Goal: Information Seeking & Learning: Learn about a topic

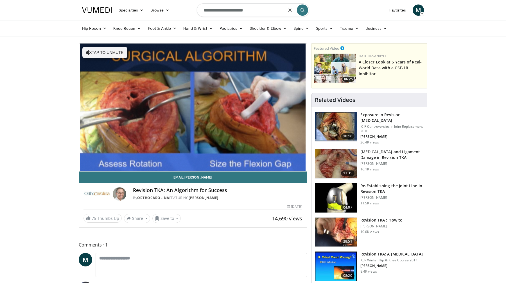
type input "**********"
click at [303, 9] on icon "submit" at bounding box center [302, 10] width 4 height 4
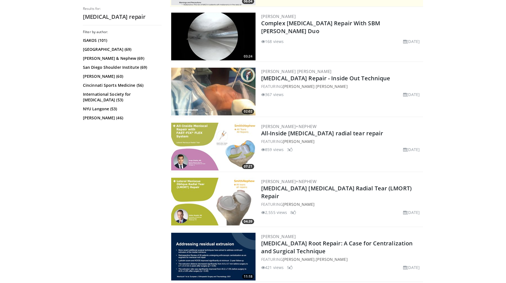
scroll to position [162, 0]
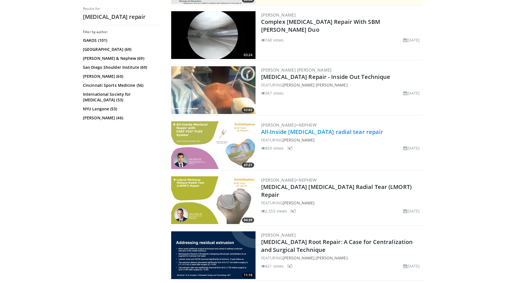
click at [290, 132] on link "All-Inside [MEDICAL_DATA] radial tear repair" at bounding box center [322, 132] width 122 height 8
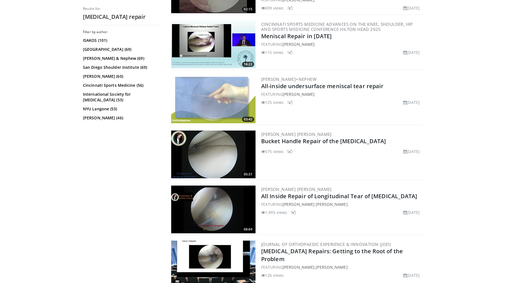
scroll to position [820, 0]
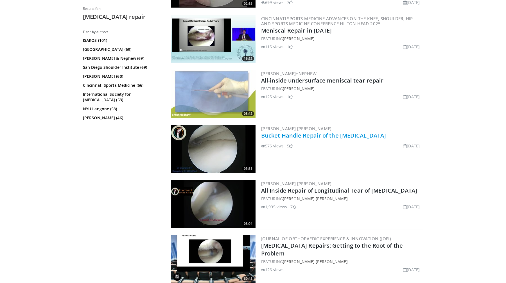
click at [318, 139] on link "Bucket Handle Repair of the Meniscus" at bounding box center [323, 136] width 125 height 8
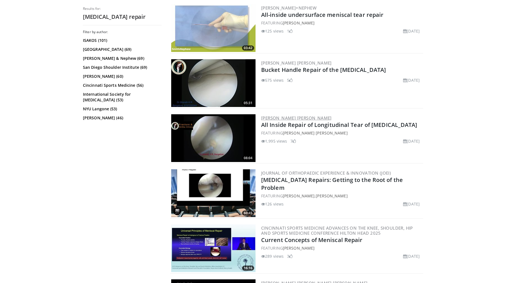
scroll to position [893, 0]
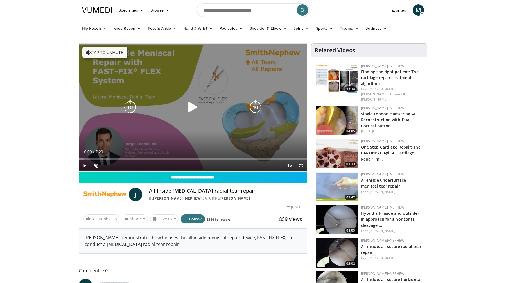
click at [212, 112] on div "Video Player" at bounding box center [193, 107] width 137 height 11
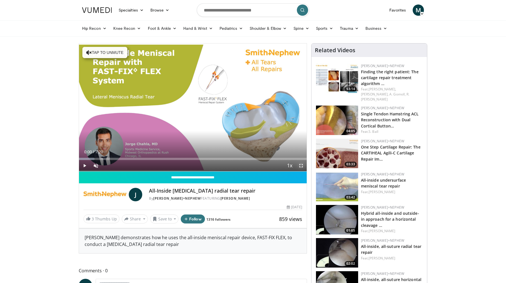
click at [301, 167] on span "Video Player" at bounding box center [300, 165] width 11 height 11
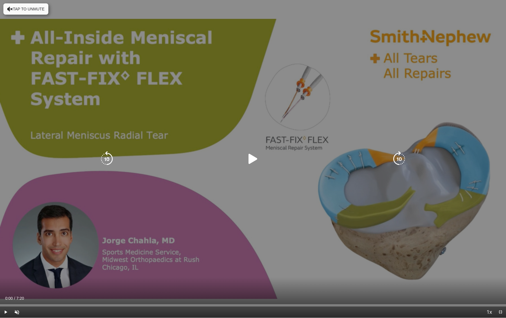
click at [249, 153] on icon "Video Player" at bounding box center [253, 159] width 16 height 16
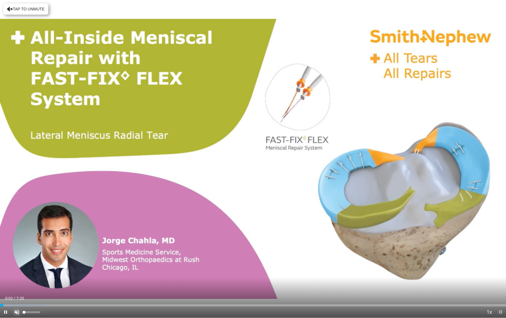
click at [17, 283] on span "Video Player" at bounding box center [16, 311] width 11 height 11
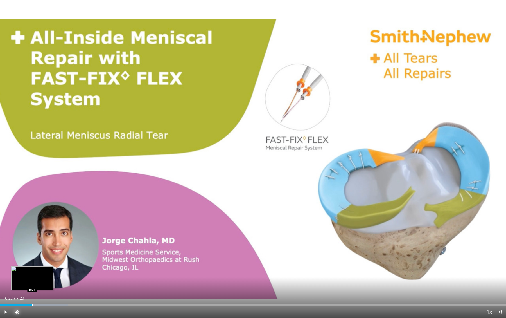
drag, startPoint x: 8, startPoint y: 305, endPoint x: 32, endPoint y: 304, distance: 23.6
click at [32, 283] on div "Progress Bar" at bounding box center [32, 305] width 1 height 2
click at [48, 283] on div "Progress Bar" at bounding box center [48, 305] width 1 height 2
click at [55, 283] on div "Progress Bar" at bounding box center [55, 305] width 1 height 2
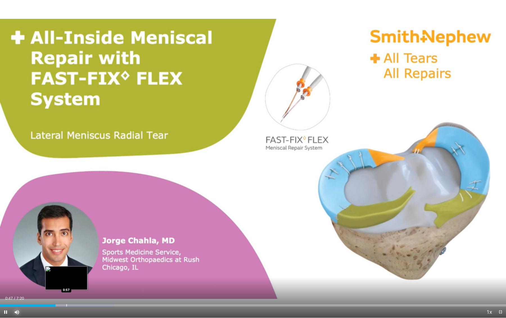
click at [67, 283] on div "Progress Bar" at bounding box center [66, 305] width 1 height 2
click at [69, 283] on div "Progress Bar" at bounding box center [68, 305] width 1 height 2
click at [98, 283] on div "Progress Bar" at bounding box center [98, 305] width 1 height 2
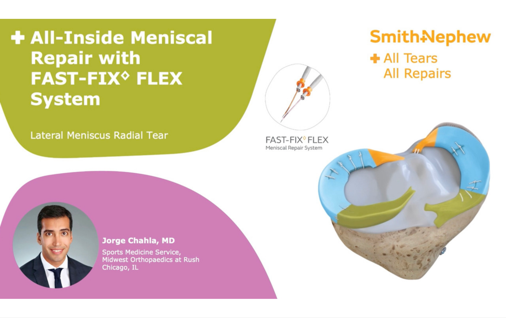
click at [120, 283] on div "10 seconds Tap to unmute" at bounding box center [253, 158] width 506 height 317
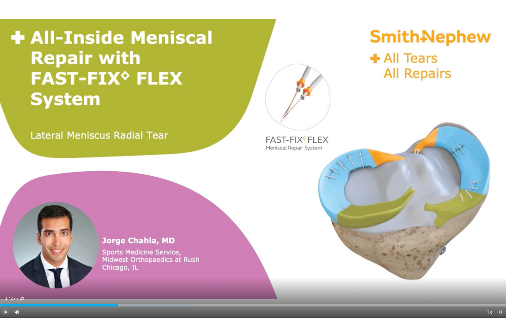
click at [6, 283] on span "Video Player" at bounding box center [5, 311] width 11 height 11
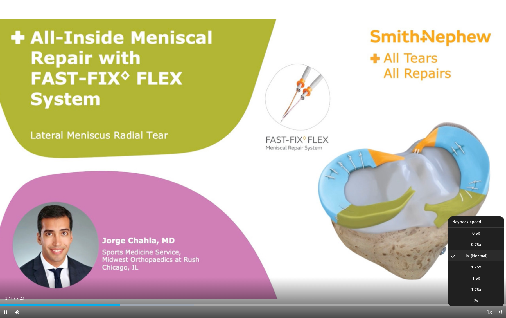
click at [494, 283] on button "Playback Rate" at bounding box center [489, 311] width 11 height 11
click at [483, 283] on li "2x" at bounding box center [476, 300] width 56 height 11
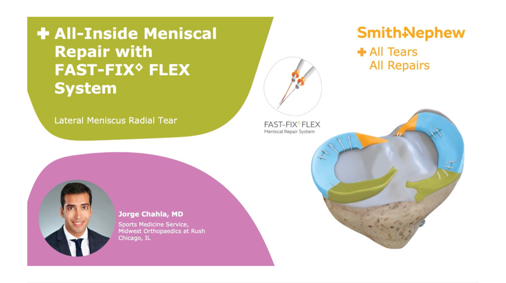
scroll to position [1, 0]
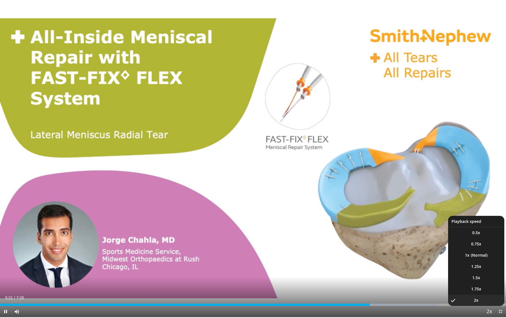
click at [490, 283] on span "Video Player" at bounding box center [489, 311] width 8 height 11
click at [482, 270] on li "1.25x" at bounding box center [476, 266] width 56 height 11
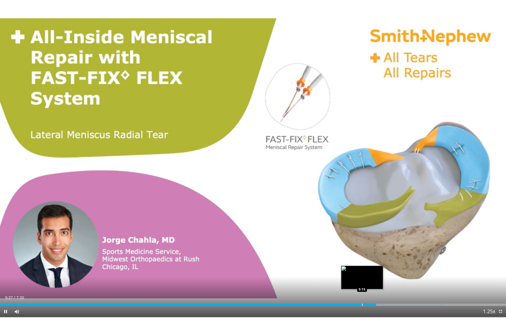
click at [363, 283] on div "Progress Bar" at bounding box center [362, 304] width 1 height 2
click at [348, 283] on div "Progress Bar" at bounding box center [348, 304] width 1 height 2
click at [405, 283] on div "Current Time 5:47 / Duration 7:20 Pause Skip Backward Skip Forward Mute Loaded …" at bounding box center [253, 311] width 506 height 11
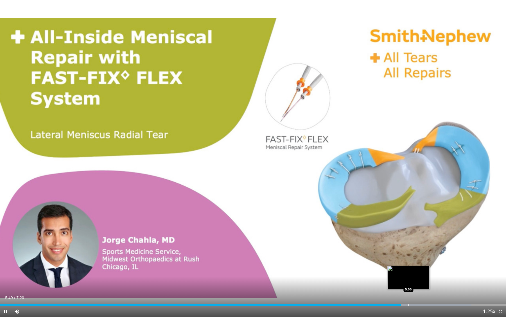
click at [408, 283] on div "Loaded : 93.19% 5:49 5:55" at bounding box center [253, 302] width 506 height 5
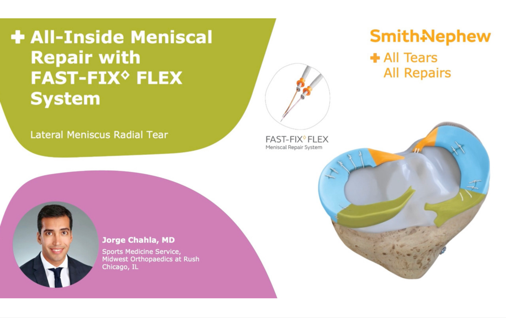
click at [409, 283] on div "Progress Bar" at bounding box center [408, 316] width 1 height 2
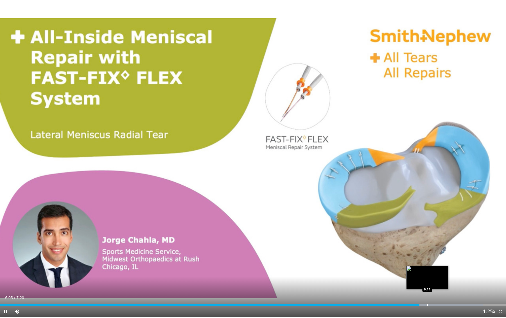
click at [428, 283] on div "Progress Bar" at bounding box center [427, 304] width 1 height 2
click at [420, 283] on div "Loaded : 100.00% 6:18 6:06" at bounding box center [253, 302] width 506 height 5
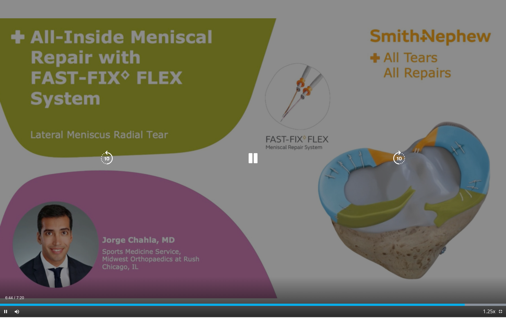
click at [309, 234] on div "10 seconds Tap to unmute" at bounding box center [253, 157] width 506 height 317
click at [253, 157] on icon "Video Player" at bounding box center [253, 158] width 16 height 16
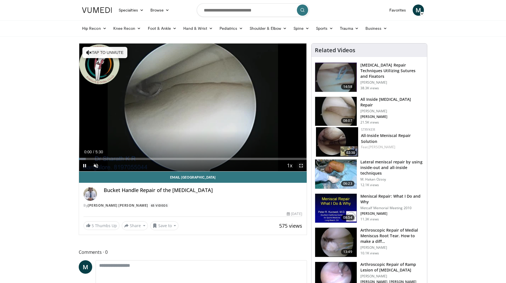
click at [304, 167] on span "Video Player" at bounding box center [300, 165] width 11 height 11
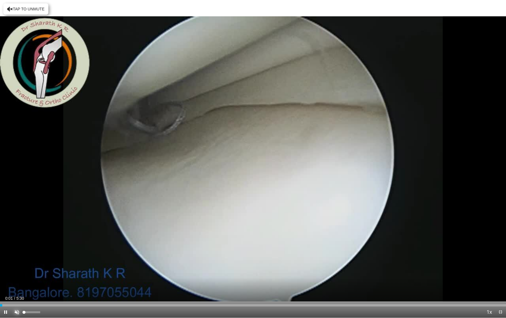
click at [15, 283] on span "Video Player" at bounding box center [16, 311] width 11 height 11
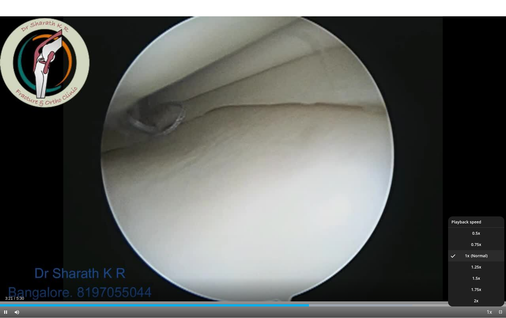
click at [490, 283] on span "Video Player" at bounding box center [489, 311] width 8 height 11
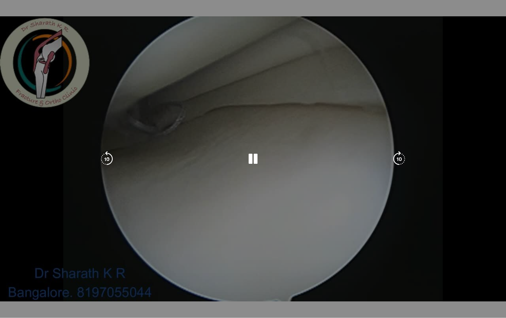
click at [490, 283] on video-js "**********" at bounding box center [253, 159] width 506 height 318
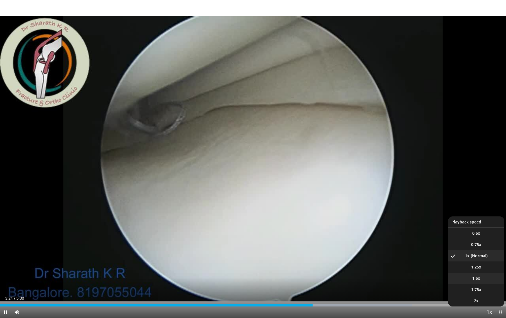
click at [482, 283] on li "1.5x" at bounding box center [476, 277] width 56 height 11
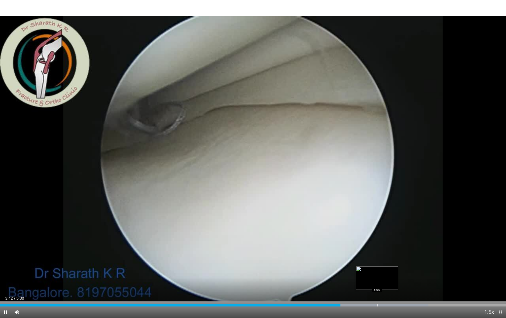
click at [377, 283] on div "Progress Bar" at bounding box center [377, 305] width 1 height 2
click at [410, 283] on div "Loaded : 85.97% 4:28 4:28" at bounding box center [253, 303] width 506 height 5
click at [441, 283] on div "Loaded : 99.77% 4:48 4:48" at bounding box center [253, 303] width 506 height 5
click at [459, 283] on div "Loaded : 100.00% 4:48 4:59" at bounding box center [253, 303] width 506 height 5
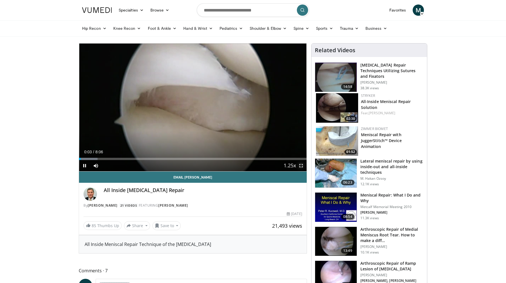
click at [300, 168] on span "Video Player" at bounding box center [300, 165] width 11 height 11
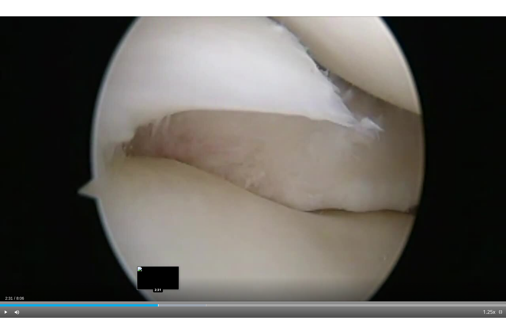
click at [158, 283] on div "Loaded : 40.75% 2:31 2:31" at bounding box center [253, 303] width 506 height 5
click at [157, 283] on div "Progress Bar" at bounding box center [157, 305] width 1 height 2
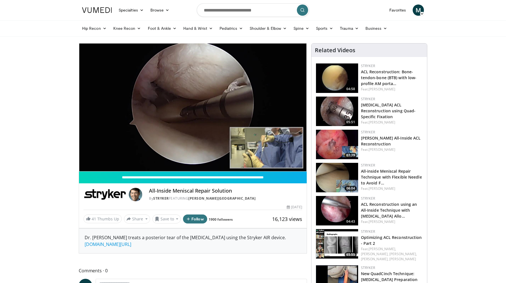
click at [333, 145] on img at bounding box center [337, 145] width 42 height 30
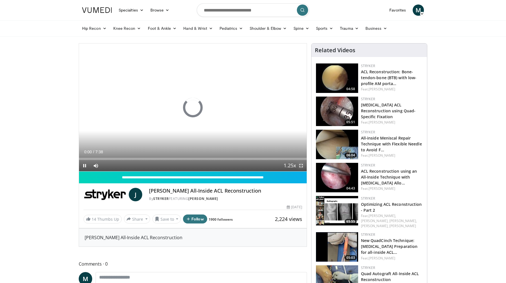
click at [301, 165] on span "Video Player" at bounding box center [300, 165] width 11 height 11
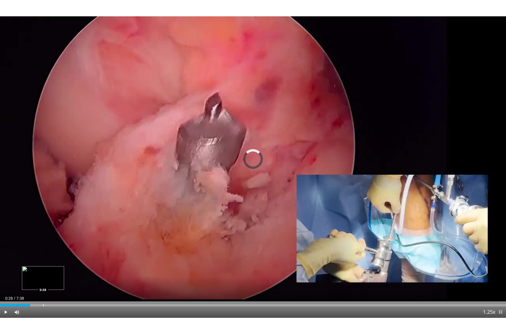
drag, startPoint x: 3, startPoint y: 305, endPoint x: 43, endPoint y: 304, distance: 39.4
click at [43, 283] on div "Loaded : 0.00% 0:38 0:38" at bounding box center [253, 303] width 506 height 5
drag, startPoint x: 58, startPoint y: 304, endPoint x: 92, endPoint y: 305, distance: 33.8
click at [90, 283] on div "Progress Bar" at bounding box center [90, 305] width 1 height 2
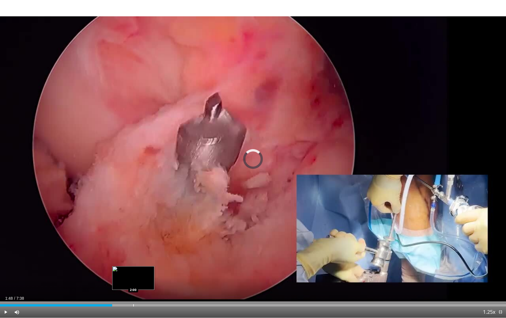
drag, startPoint x: 98, startPoint y: 304, endPoint x: 133, endPoint y: 304, distance: 35.7
click at [133, 283] on div "Progress Bar" at bounding box center [133, 305] width 1 height 2
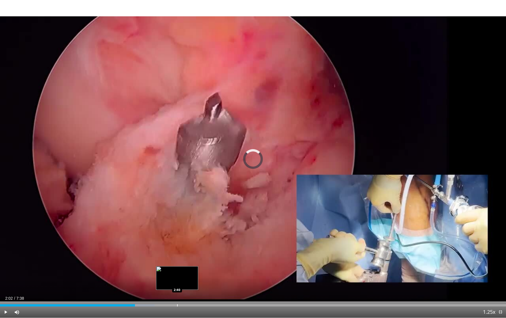
click at [177, 283] on div "Loaded : 30.56% 2:02 2:40" at bounding box center [253, 303] width 506 height 5
click at [164, 283] on div "Loaded : 39.29% 2:41 2:28" at bounding box center [253, 303] width 506 height 5
click at [153, 283] on div "Loaded : 32.74% 2:18 2:18" at bounding box center [253, 303] width 506 height 5
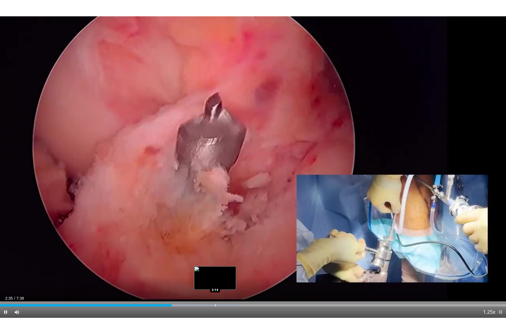
click at [213, 283] on div "Loaded : 47.57% 2:35 3:14" at bounding box center [253, 305] width 506 height 2
click at [232, 283] on div "Progress Bar" at bounding box center [232, 305] width 1 height 2
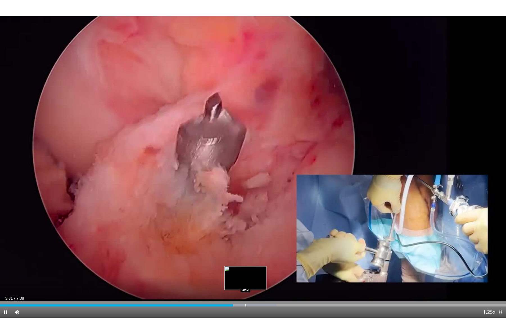
click at [245, 283] on div "Progress Bar" at bounding box center [245, 305] width 1 height 2
click at [256, 283] on div "Progress Bar" at bounding box center [256, 305] width 1 height 2
click at [270, 283] on div "Progress Bar" at bounding box center [270, 305] width 1 height 2
click at [292, 283] on div "Current Time 4:04 / Duration 7:38 Pause Skip Backward Skip Forward Mute Loaded …" at bounding box center [253, 311] width 506 height 11
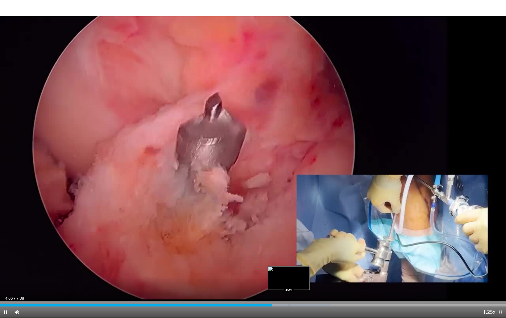
click at [289, 283] on div "Progress Bar" at bounding box center [289, 305] width 1 height 2
click at [304, 283] on div "Progress Bar" at bounding box center [303, 305] width 1 height 2
click at [316, 283] on div "Current Time 4:35 / Duration 7:38 Pause Skip Backward Skip Forward Mute Loaded …" at bounding box center [253, 311] width 506 height 11
click at [320, 283] on div "Loaded : 73.52% 4:37 4:50" at bounding box center [253, 303] width 506 height 5
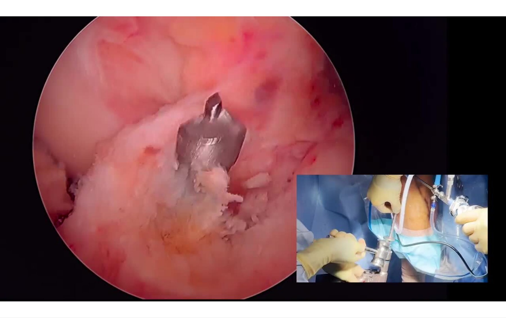
click at [331, 283] on div "Loaded : 73.52% 4:50 4:50" at bounding box center [253, 314] width 506 height 5
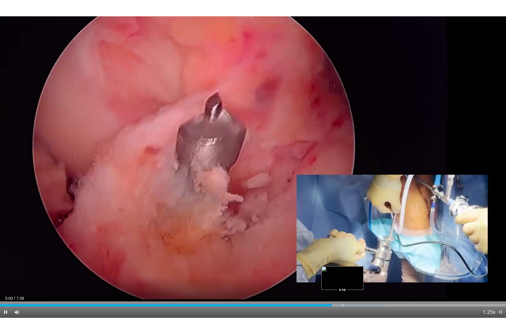
click at [342, 283] on div "Progress Bar" at bounding box center [342, 305] width 1 height 2
click at [363, 283] on div "Progress Bar" at bounding box center [363, 305] width 1 height 2
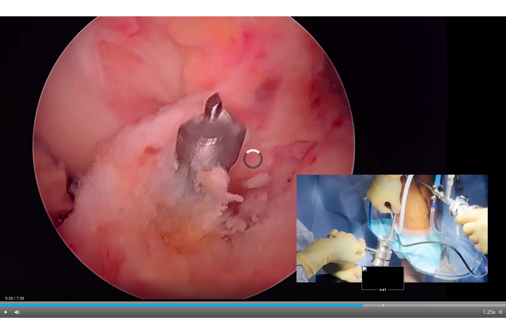
click at [383, 283] on div "Progress Bar" at bounding box center [383, 305] width 1 height 2
click at [395, 283] on div "Progress Bar" at bounding box center [395, 305] width 1 height 2
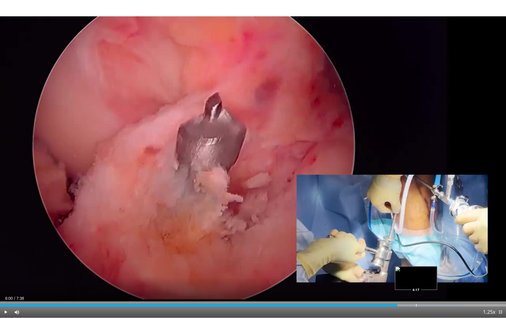
click at [416, 283] on div "Progress Bar" at bounding box center [416, 305] width 1 height 2
click at [429, 283] on div "Loaded : 96.03% 6:29 6:29" at bounding box center [253, 303] width 506 height 5
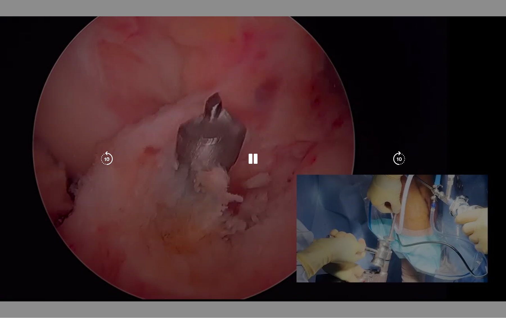
click at [448, 283] on video-js "**********" at bounding box center [253, 159] width 506 height 318
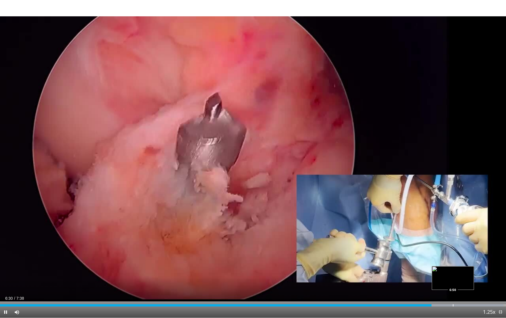
click at [453, 283] on div "Loaded : 99.48% 6:31 6:50" at bounding box center [253, 303] width 506 height 5
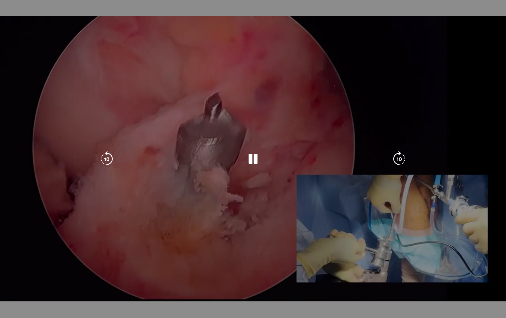
click at [459, 283] on div "Loaded : 100.00% 6:51 6:50" at bounding box center [253, 314] width 506 height 5
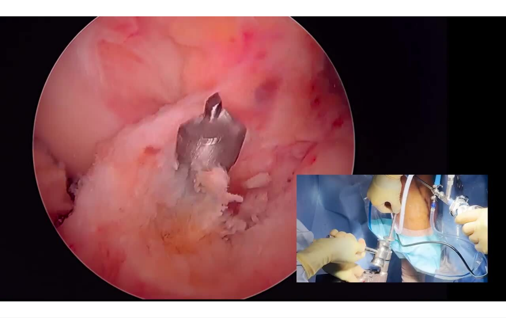
click at [475, 283] on div "Loaded : 100.00% 6:57 6:50" at bounding box center [253, 316] width 506 height 2
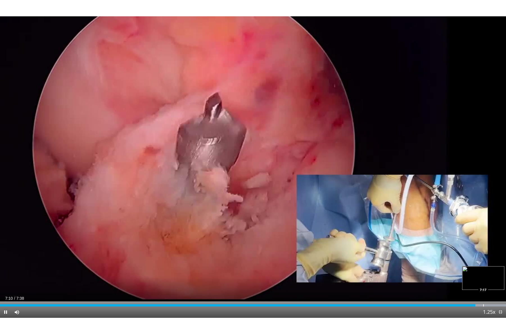
click at [484, 283] on div "Progress Bar" at bounding box center [483, 305] width 1 height 2
click at [493, 283] on div "Loaded : 100.00% 7:19 7:25" at bounding box center [253, 303] width 506 height 5
